Goal: Entertainment & Leisure: Browse casually

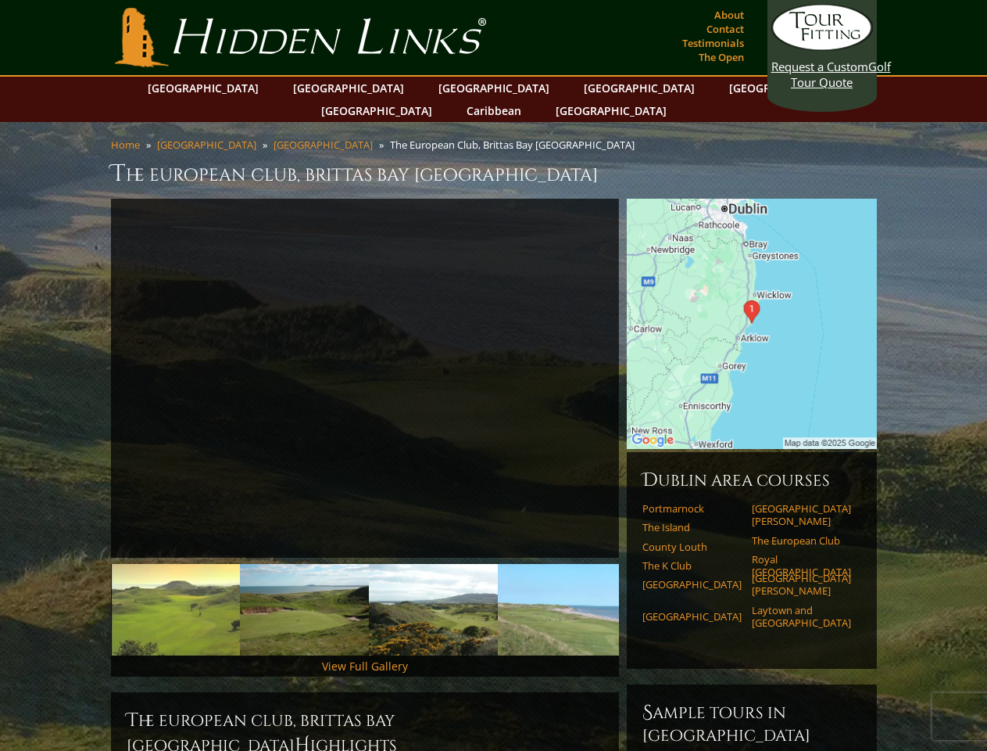
click at [88, 363] on link "Previous" at bounding box center [87, 378] width 31 height 31
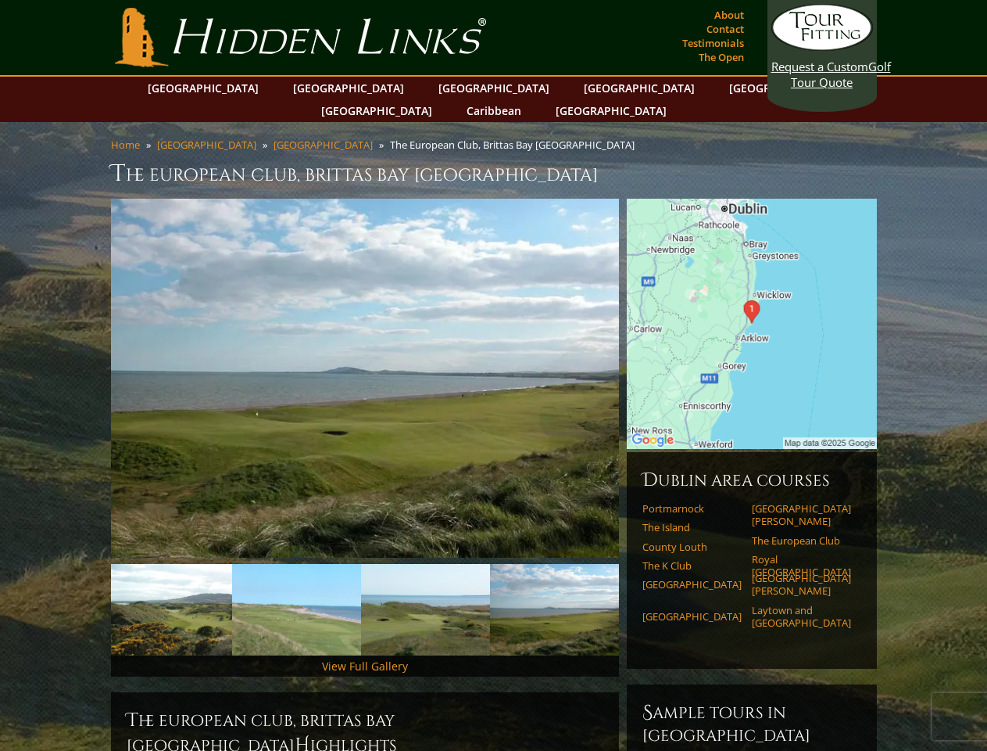
click at [643, 363] on link "Next" at bounding box center [642, 378] width 31 height 31
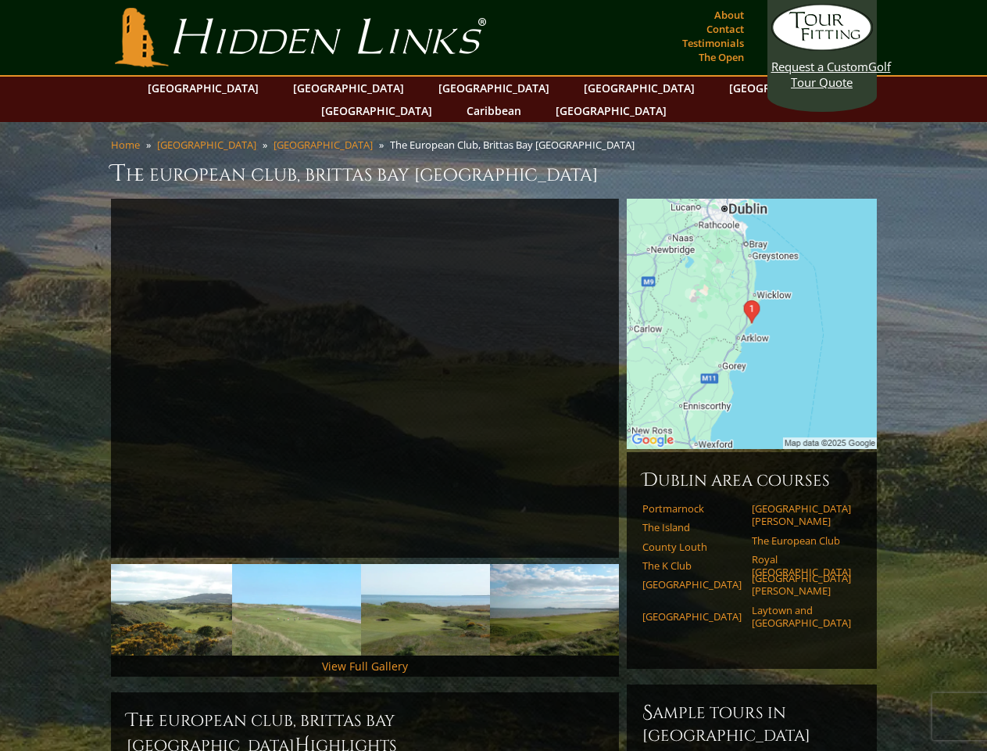
click at [232, 586] on img at bounding box center [167, 609] width 129 height 91
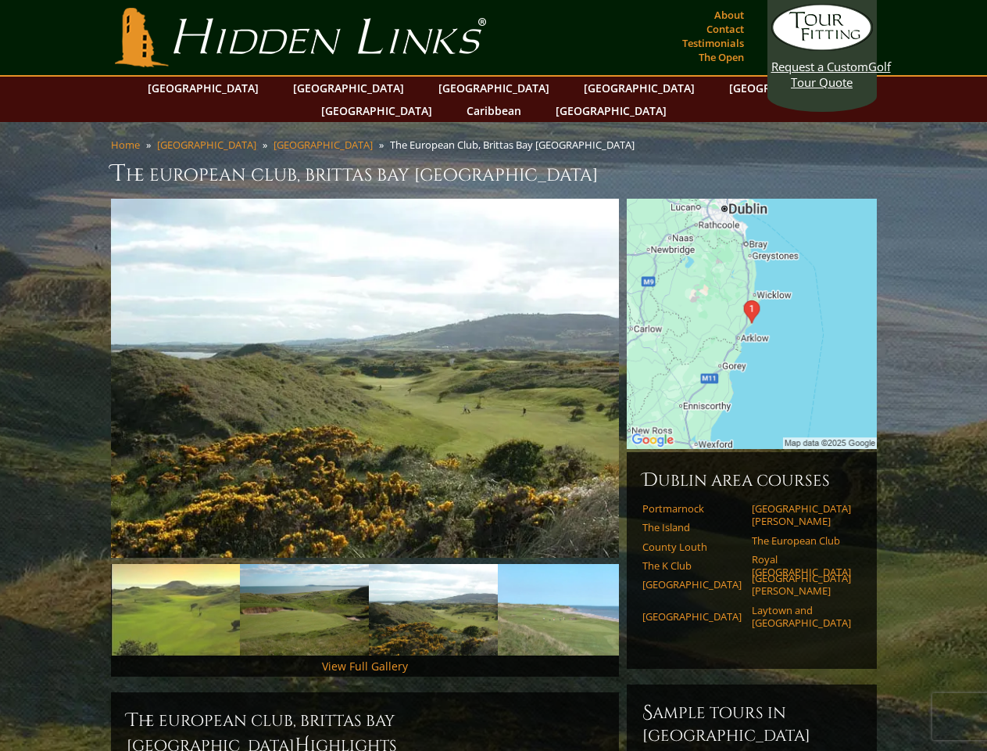
click at [433, 586] on img at bounding box center [433, 609] width 129 height 91
click at [562, 586] on img at bounding box center [562, 609] width 129 height 91
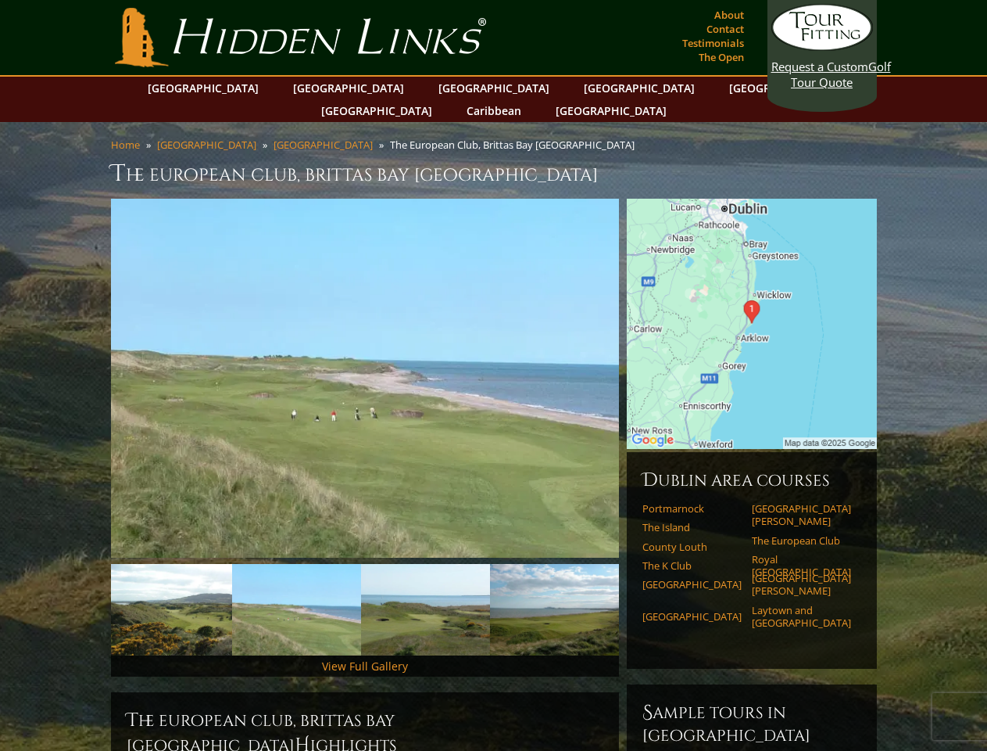
click at [643, 610] on link "[GEOGRAPHIC_DATA]" at bounding box center [692, 616] width 99 height 13
